Goal: Information Seeking & Learning: Learn about a topic

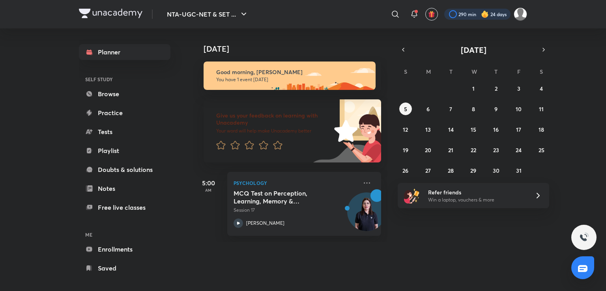
click at [453, 15] on div at bounding box center [477, 14] width 66 height 11
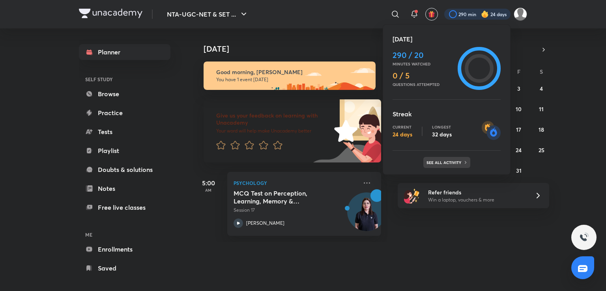
click at [448, 159] on div "See all activity" at bounding box center [447, 162] width 47 height 11
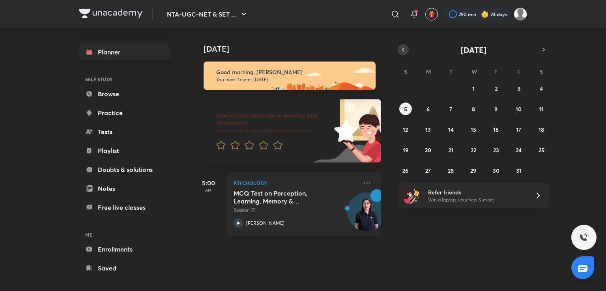
click at [405, 45] on button "button" at bounding box center [403, 49] width 11 height 11
click at [547, 53] on icon "button" at bounding box center [544, 49] width 6 height 7
click at [405, 107] on abbr "5" at bounding box center [405, 108] width 3 height 7
click at [542, 88] on abbr "4" at bounding box center [541, 88] width 3 height 7
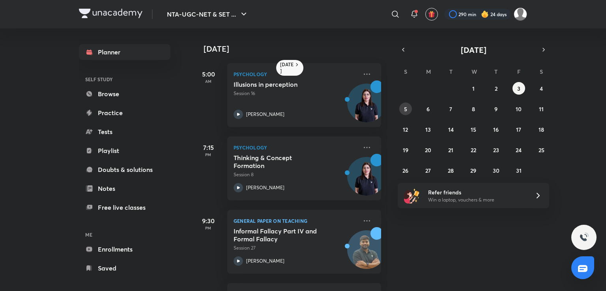
click at [406, 108] on abbr "5" at bounding box center [405, 108] width 3 height 7
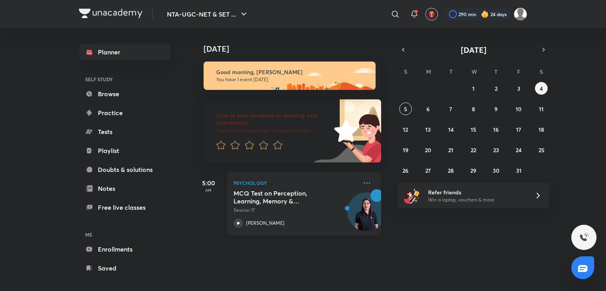
click at [327, 194] on h5 "MCQ Test on Perception, Learning, Memory & Forgetting & Doubt Clearing Session" at bounding box center [283, 197] width 98 height 16
click at [431, 107] on button "6" at bounding box center [428, 109] width 13 height 13
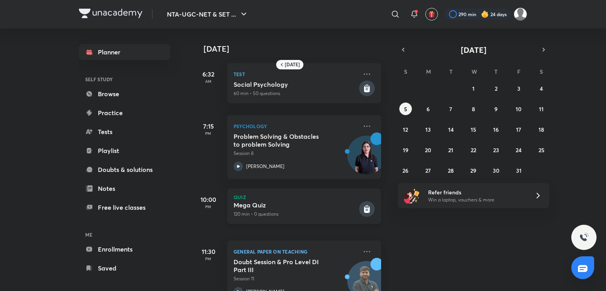
click at [359, 210] on rect at bounding box center [367, 209] width 16 height 16
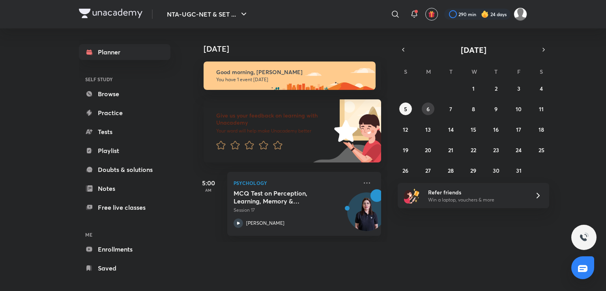
click at [433, 108] on button "6" at bounding box center [428, 109] width 13 height 13
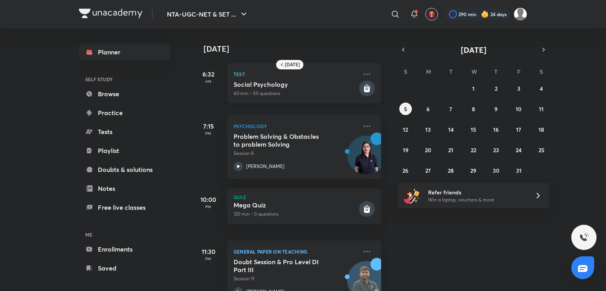
click at [298, 97] on p "60 min • 50 questions" at bounding box center [296, 93] width 124 height 7
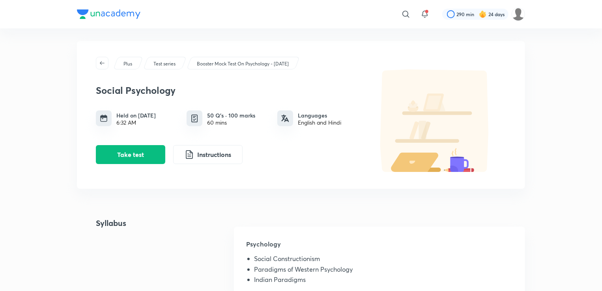
scroll to position [4, 0]
click at [248, 122] on div "60 mins" at bounding box center [231, 122] width 48 height 6
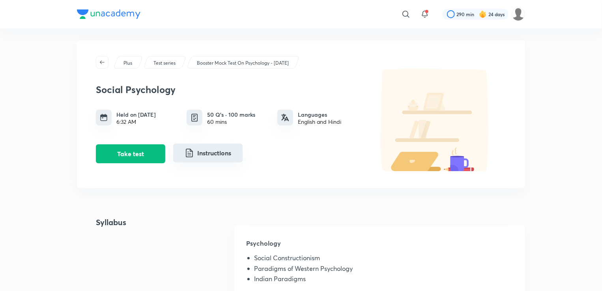
click at [230, 154] on button "Instructions" at bounding box center [207, 153] width 69 height 19
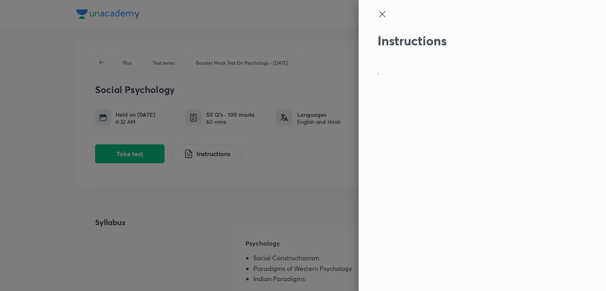
click at [387, 17] on div at bounding box center [469, 21] width 183 height 24
click at [382, 12] on icon at bounding box center [382, 13] width 9 height 9
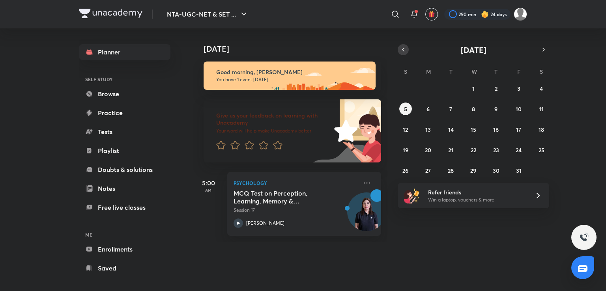
click at [403, 48] on icon "button" at bounding box center [403, 49] width 6 height 7
click at [431, 172] on abbr "29" at bounding box center [429, 170] width 6 height 7
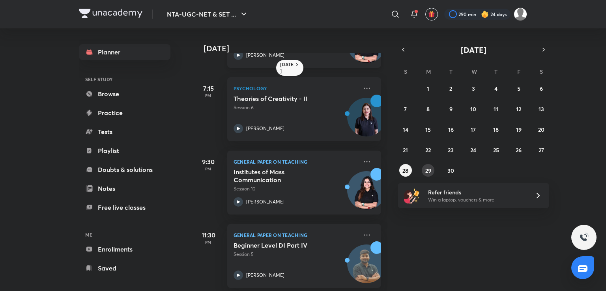
scroll to position [120, 0]
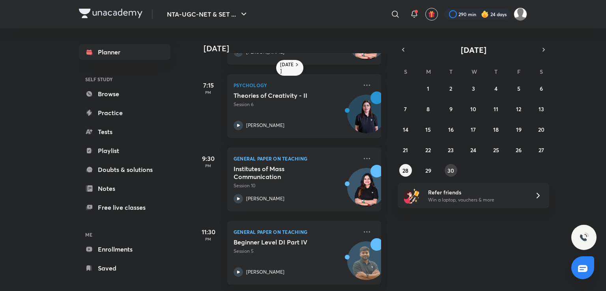
click at [450, 171] on abbr "30" at bounding box center [451, 170] width 7 height 7
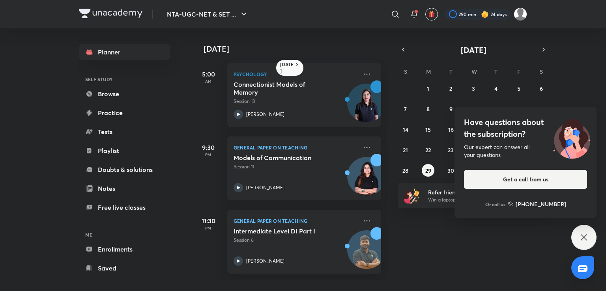
click at [588, 240] on icon at bounding box center [583, 237] width 9 height 9
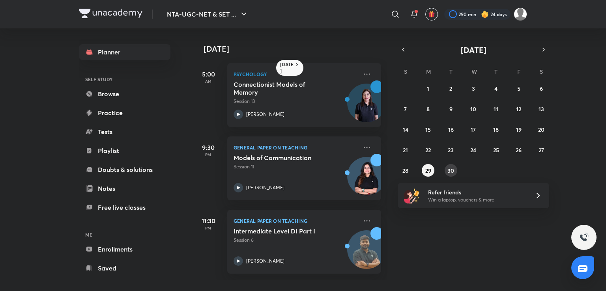
click at [452, 170] on abbr "30" at bounding box center [451, 170] width 7 height 7
click at [542, 49] on icon "button" at bounding box center [544, 49] width 6 height 7
click at [477, 86] on button "1" at bounding box center [473, 88] width 13 height 13
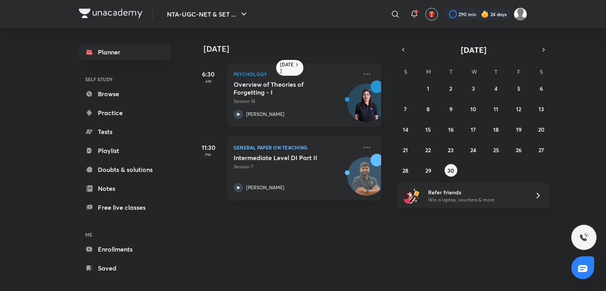
click at [309, 86] on h5 "Overview of Theories of Forgetting - I" at bounding box center [283, 89] width 98 height 16
